Goal: Navigation & Orientation: Find specific page/section

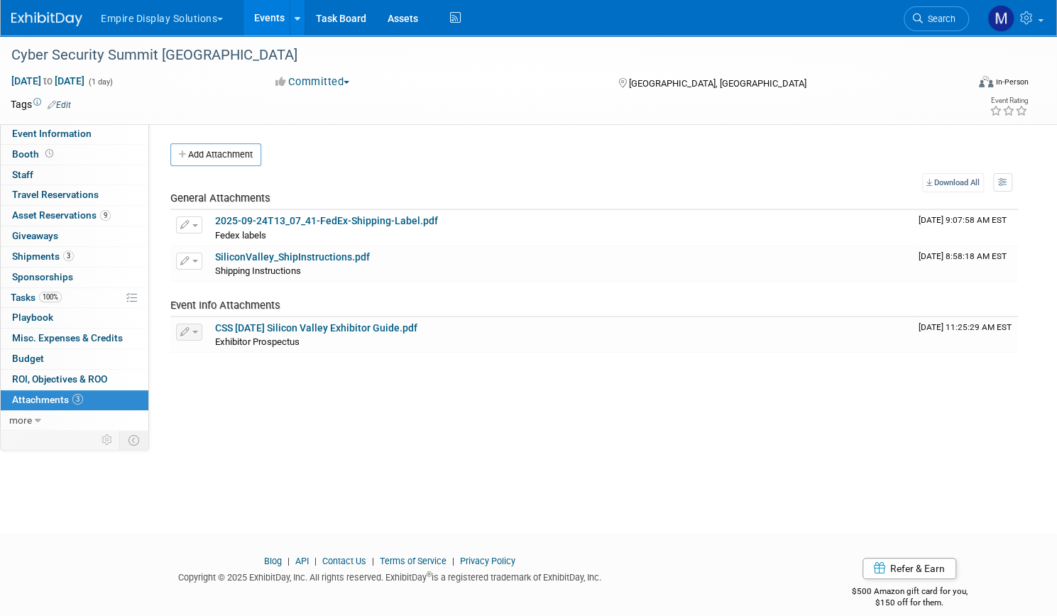
click at [295, 21] on link "Events" at bounding box center [269, 17] width 52 height 35
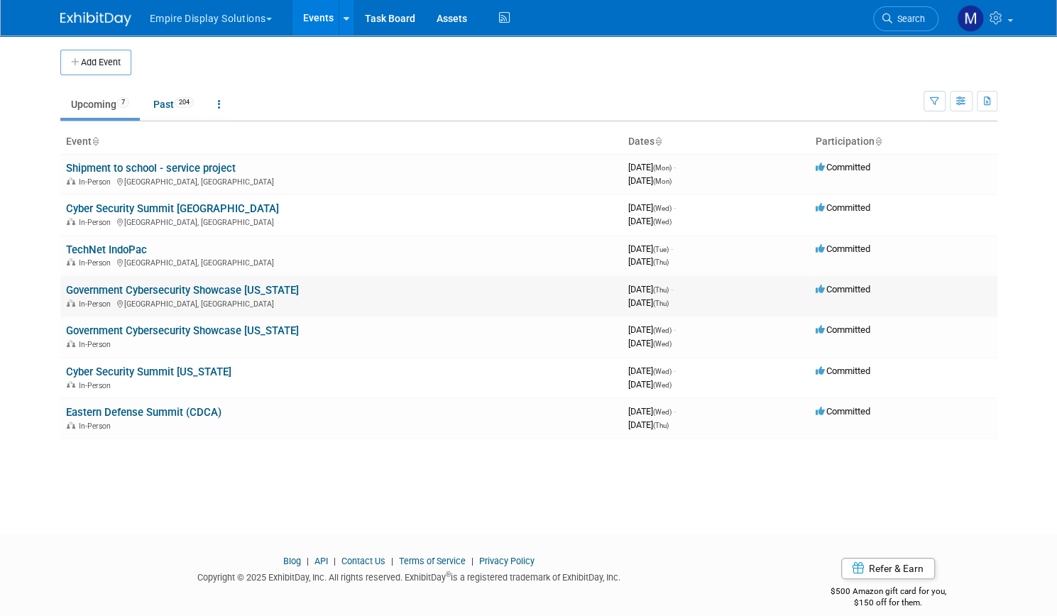
click at [156, 291] on link "Government Cybersecurity Showcase [US_STATE]" at bounding box center [182, 290] width 233 height 13
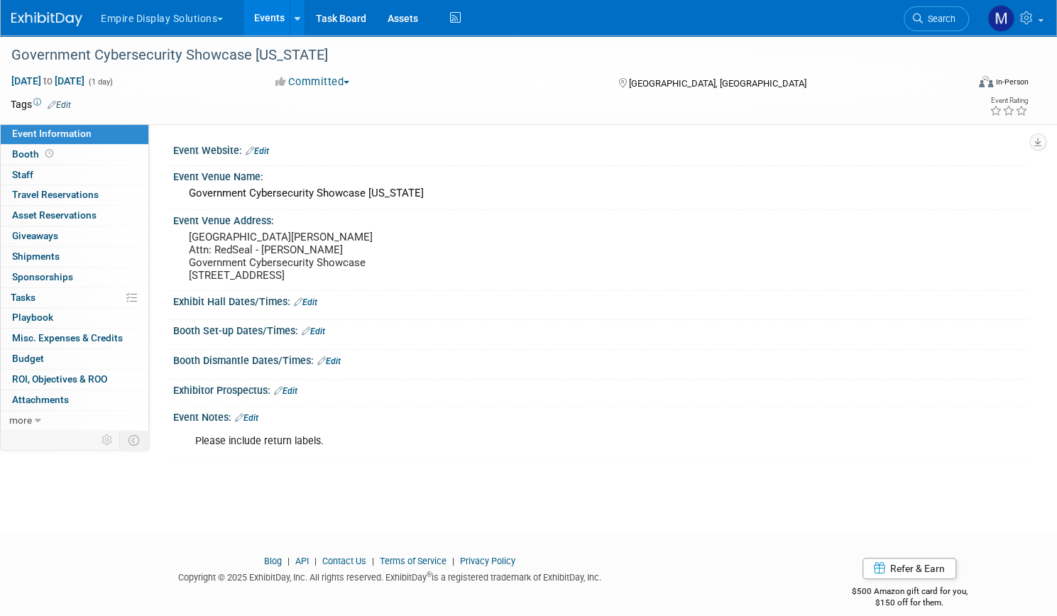
click at [295, 21] on link "Events" at bounding box center [269, 17] width 52 height 35
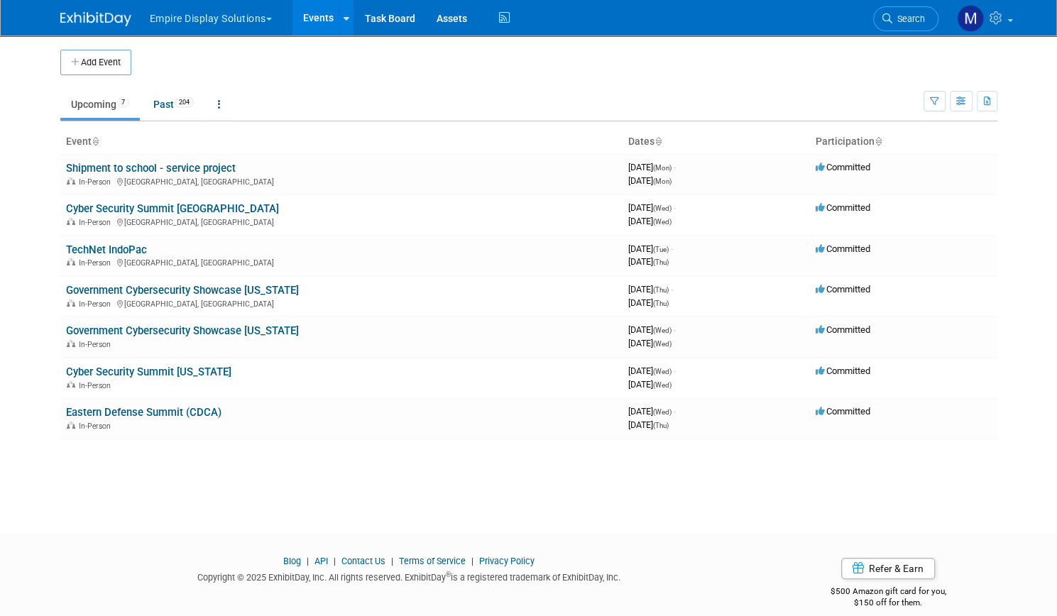
click at [252, 19] on button "Empire Display Solutions" at bounding box center [218, 15] width 141 height 31
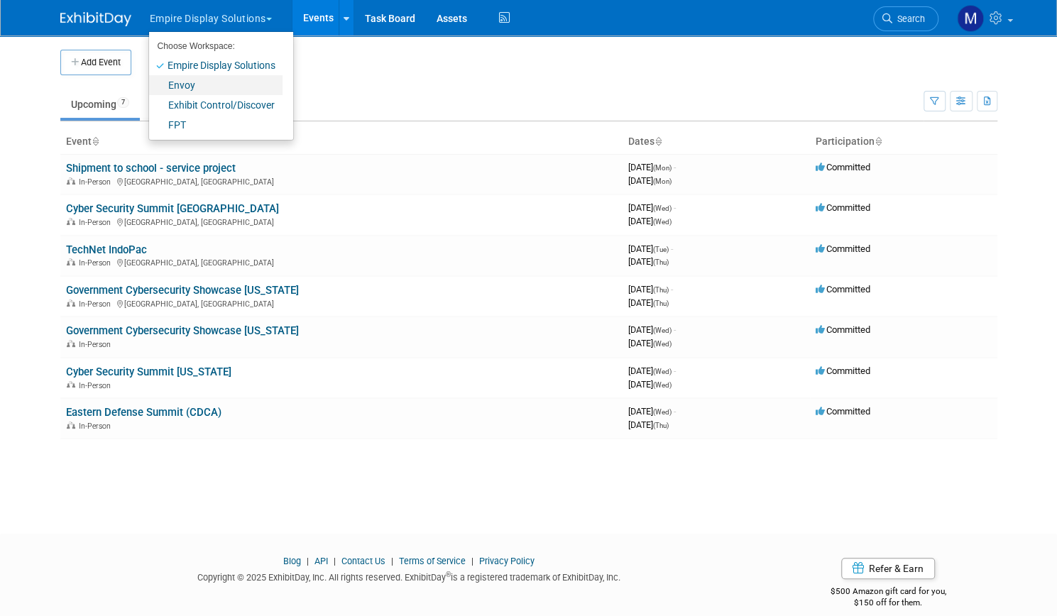
click at [186, 84] on link "Envoy" at bounding box center [215, 85] width 133 height 20
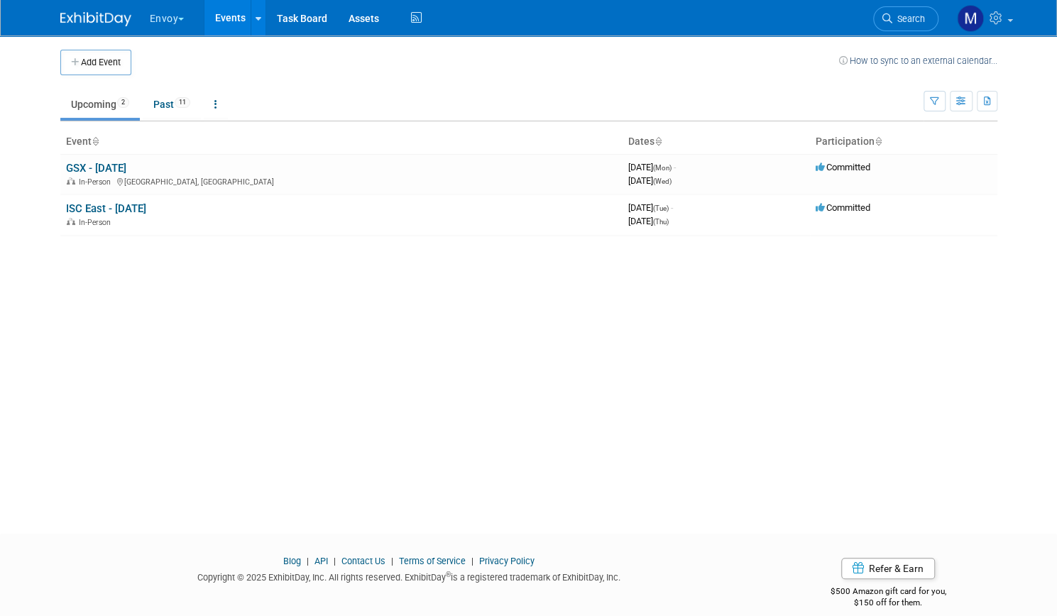
click at [174, 13] on button "Envoy" at bounding box center [175, 15] width 54 height 31
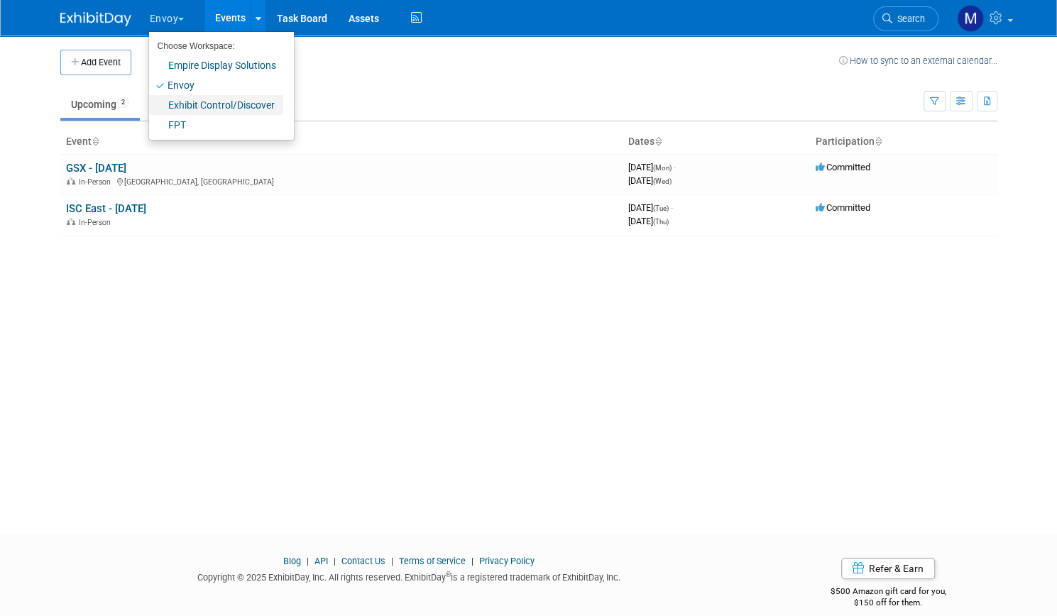
click at [177, 105] on link "Exhibit Control/Discover" at bounding box center [216, 105] width 134 height 20
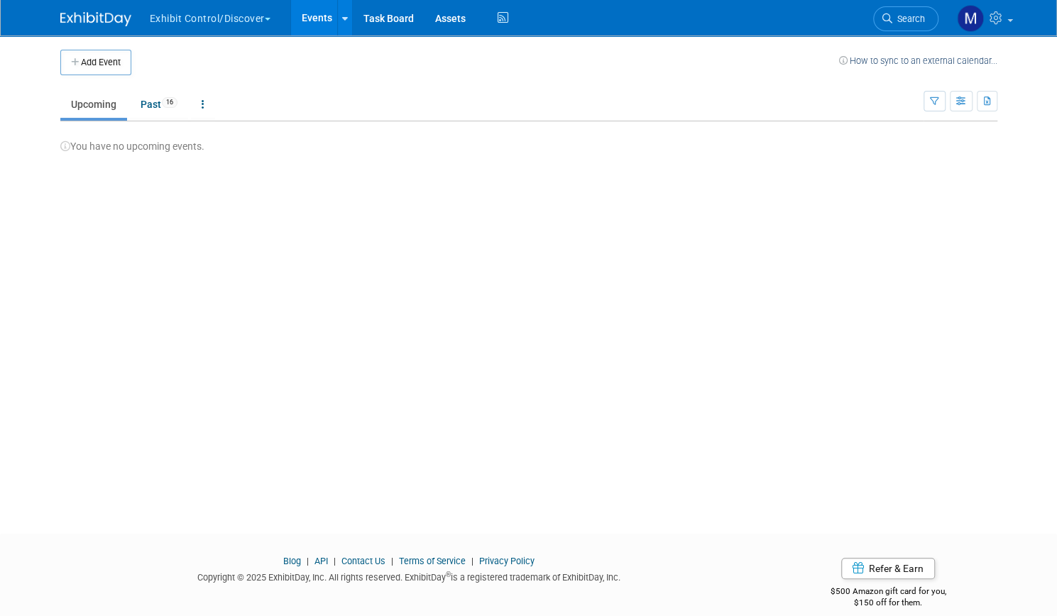
click at [186, 16] on button "Exhibit Control/Discover" at bounding box center [218, 15] width 140 height 31
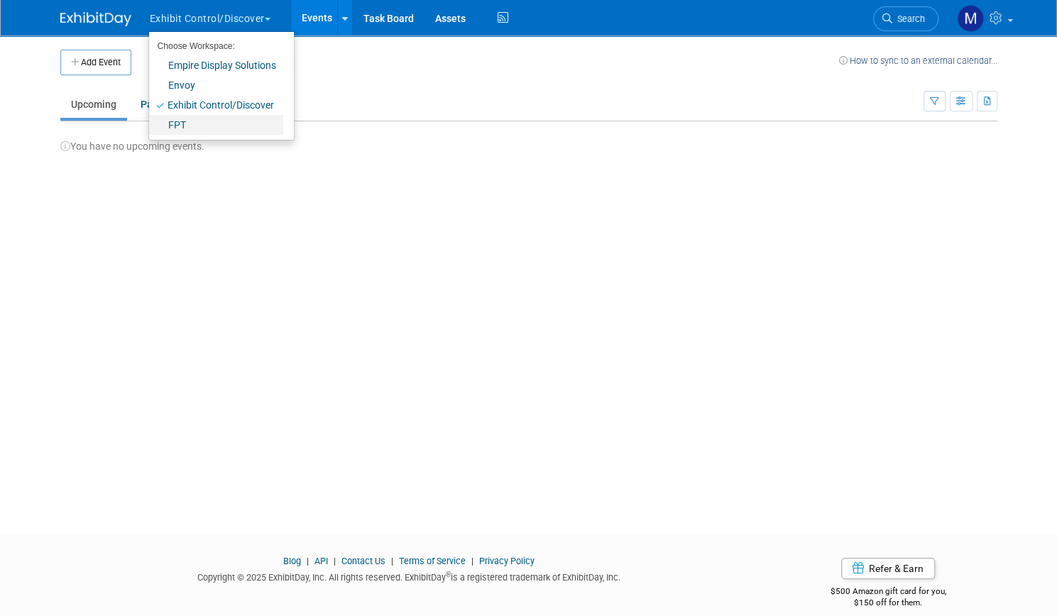
click at [178, 119] on link "FPT" at bounding box center [216, 125] width 134 height 20
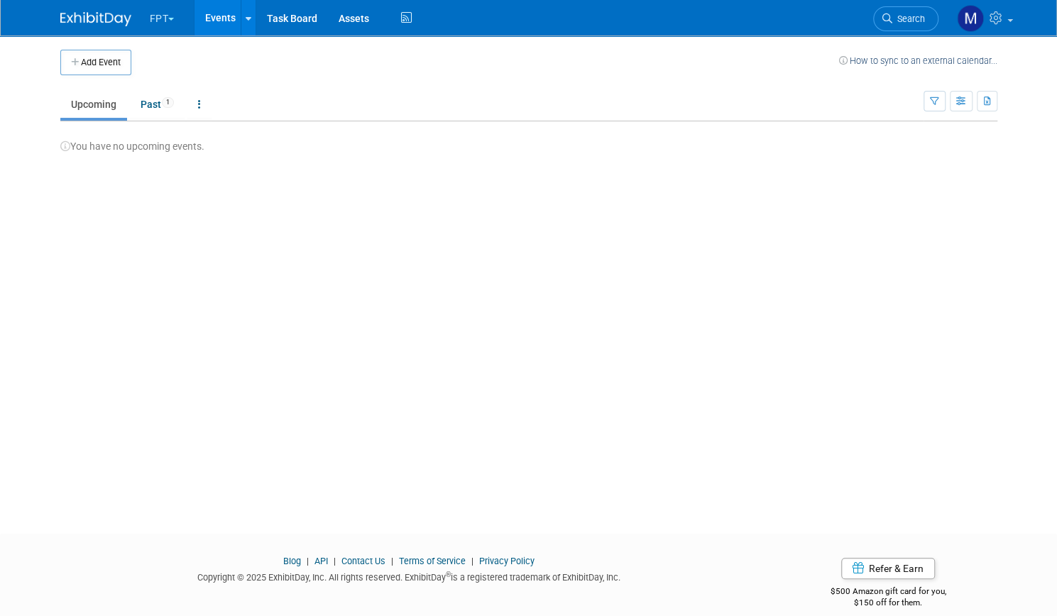
click at [168, 19] on span "button" at bounding box center [171, 19] width 6 height 3
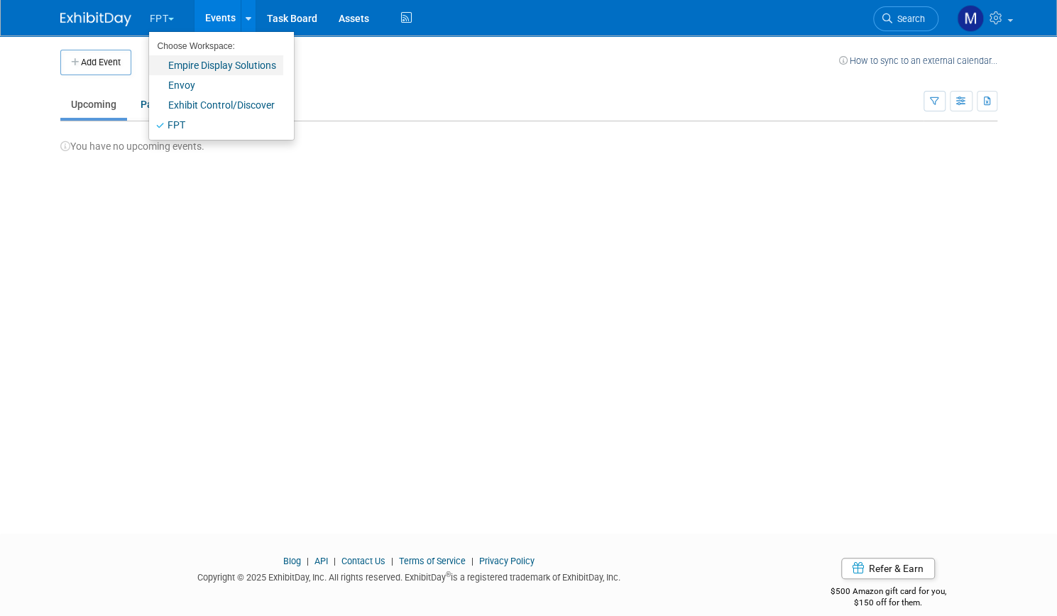
click at [176, 63] on link "Empire Display Solutions" at bounding box center [216, 65] width 134 height 20
